Goal: Transaction & Acquisition: Purchase product/service

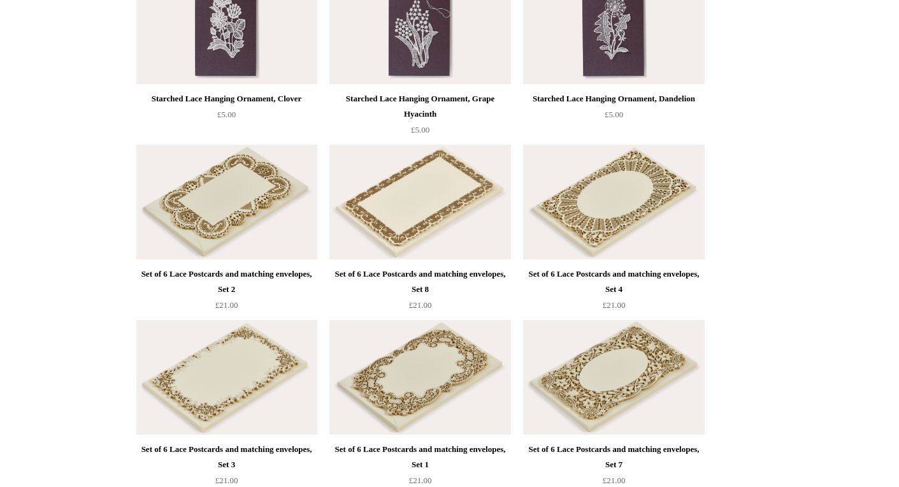
scroll to position [651, 0]
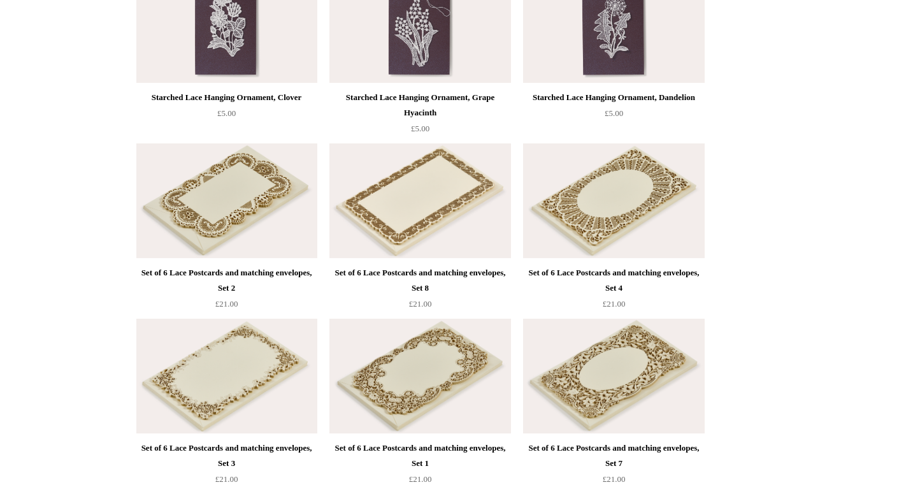
click at [625, 187] on img at bounding box center [613, 200] width 181 height 115
